Goal: Task Accomplishment & Management: Manage account settings

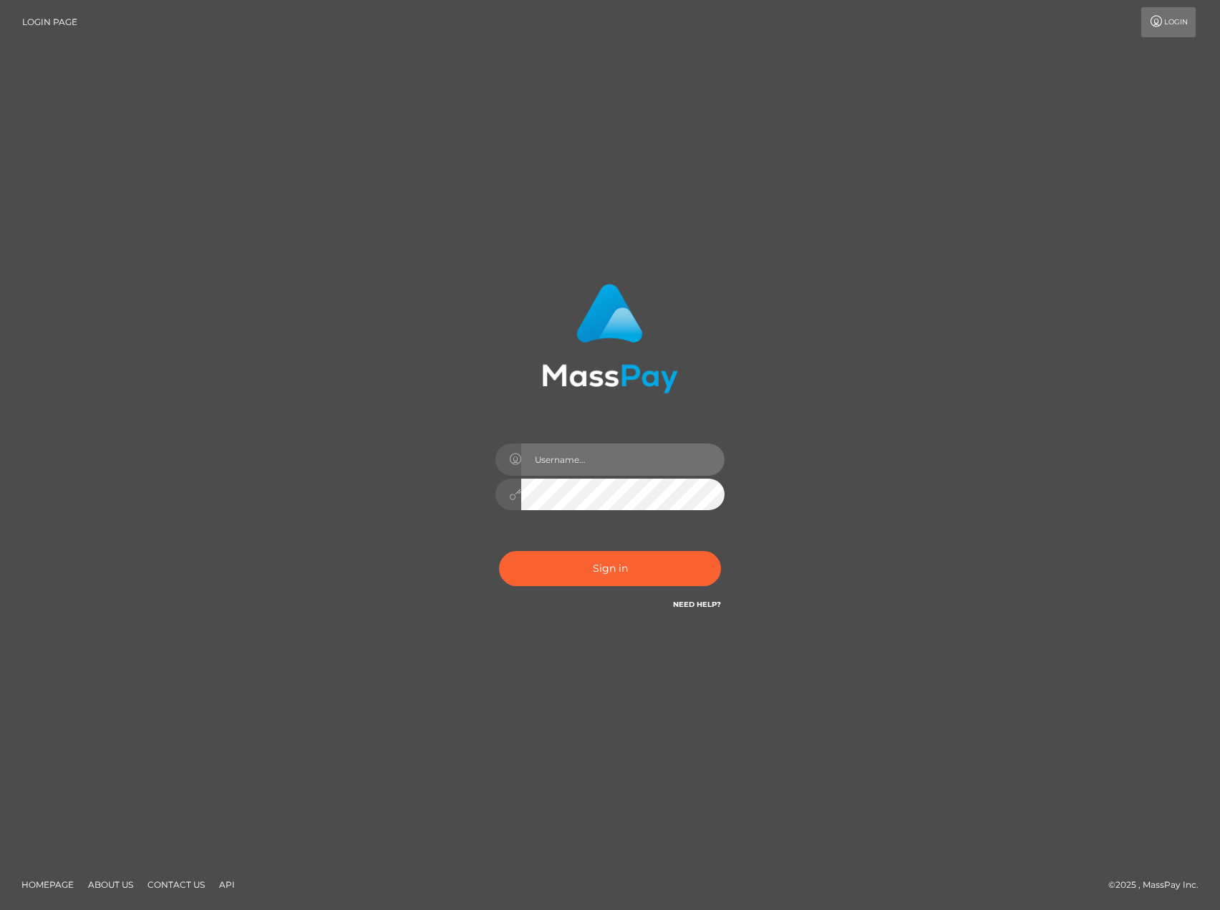
click at [577, 458] on input "text" at bounding box center [622, 459] width 203 height 32
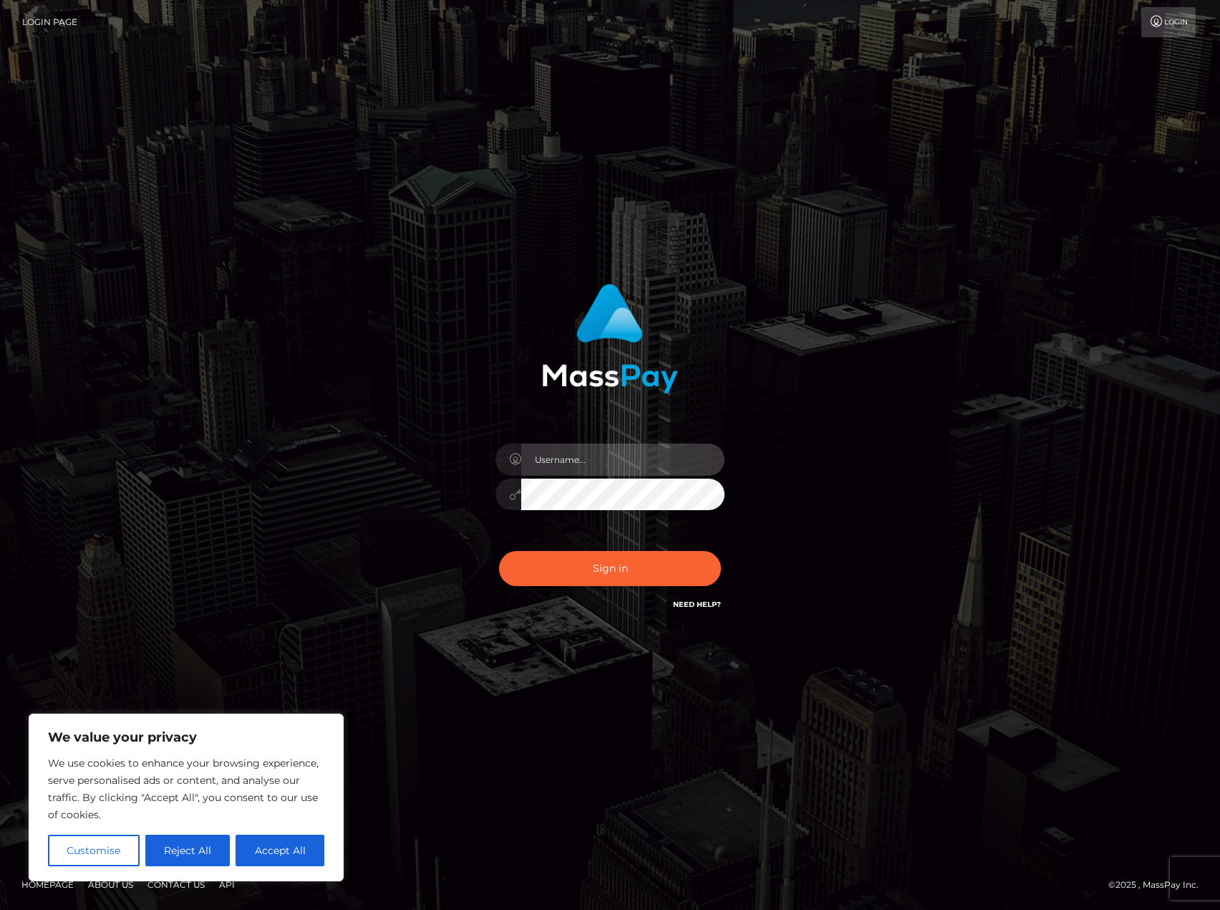
type input "[PERSON_NAME][EMAIL_ADDRESS][PERSON_NAME][DOMAIN_NAME]"
click at [499, 551] on button "Sign in" at bounding box center [610, 568] width 222 height 35
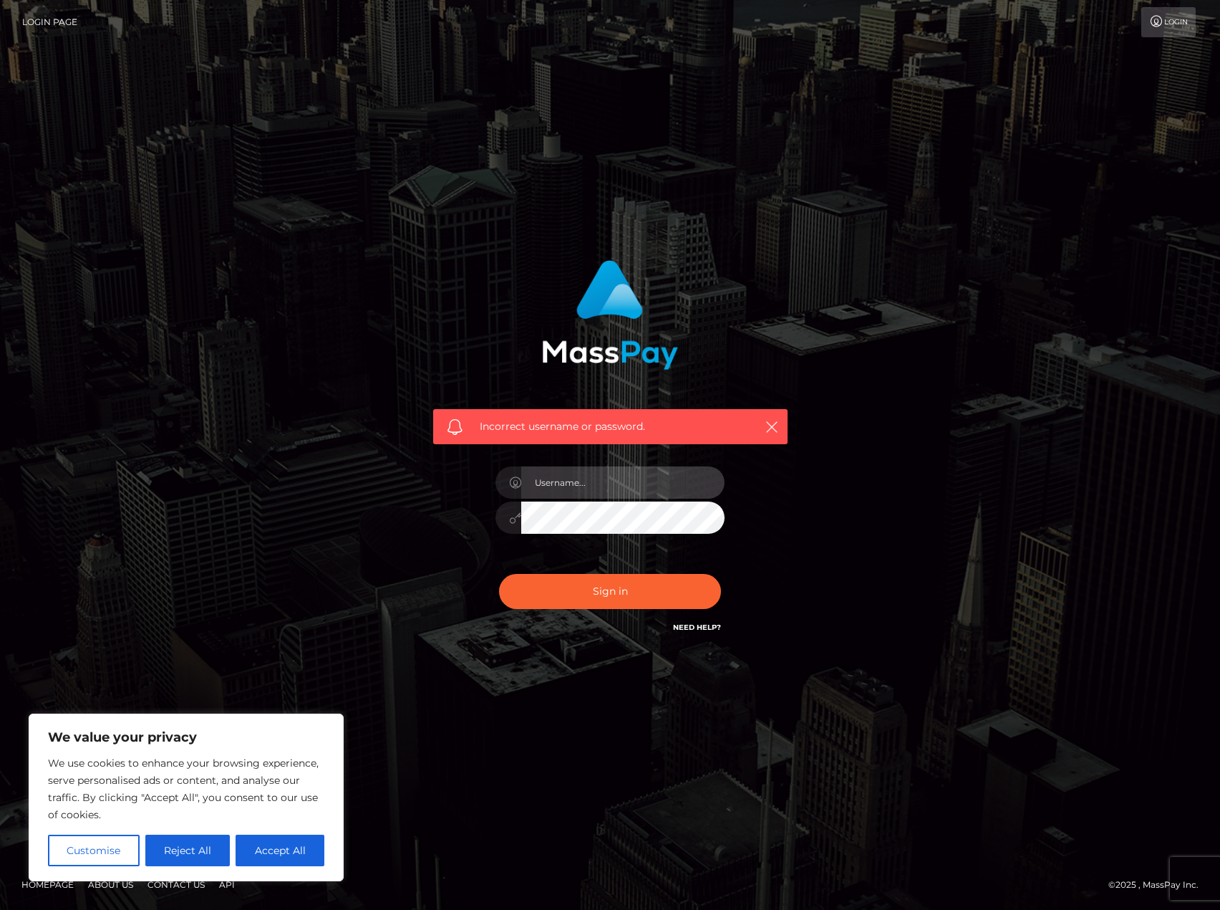
click at [592, 488] on input "text" at bounding box center [622, 482] width 203 height 32
type input "[PERSON_NAME][EMAIL_ADDRESS][PERSON_NAME][DOMAIN_NAME]"
